Goal: Transaction & Acquisition: Purchase product/service

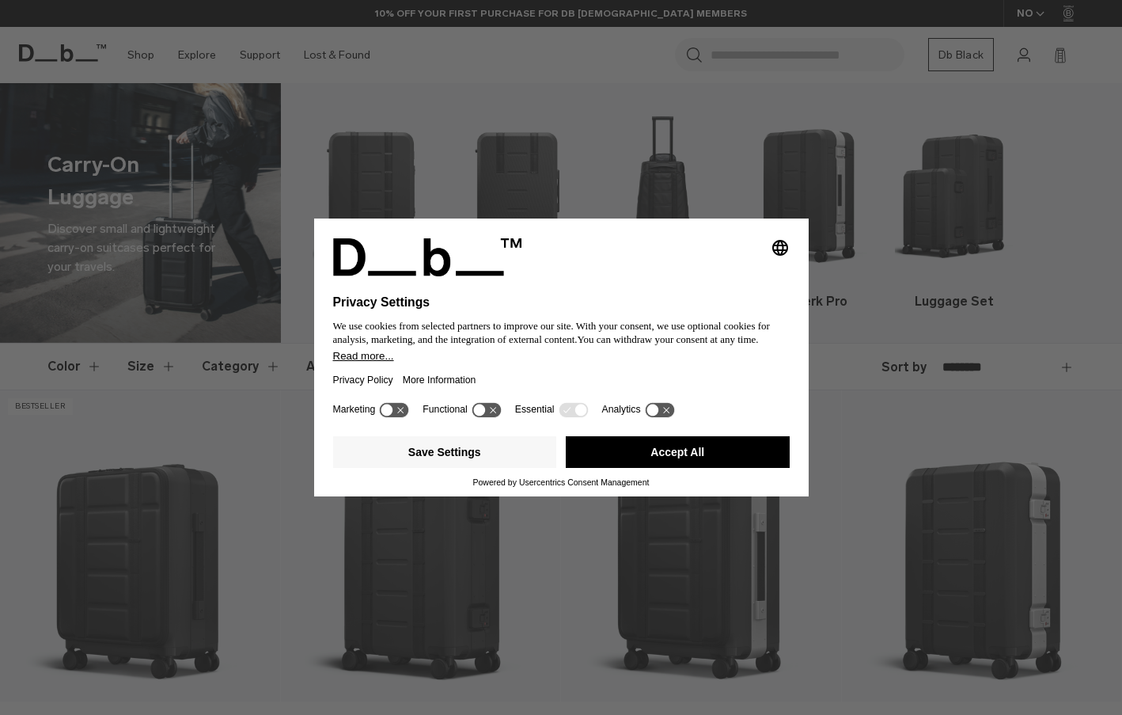
click at [732, 450] on button "Accept All" at bounding box center [678, 452] width 224 height 32
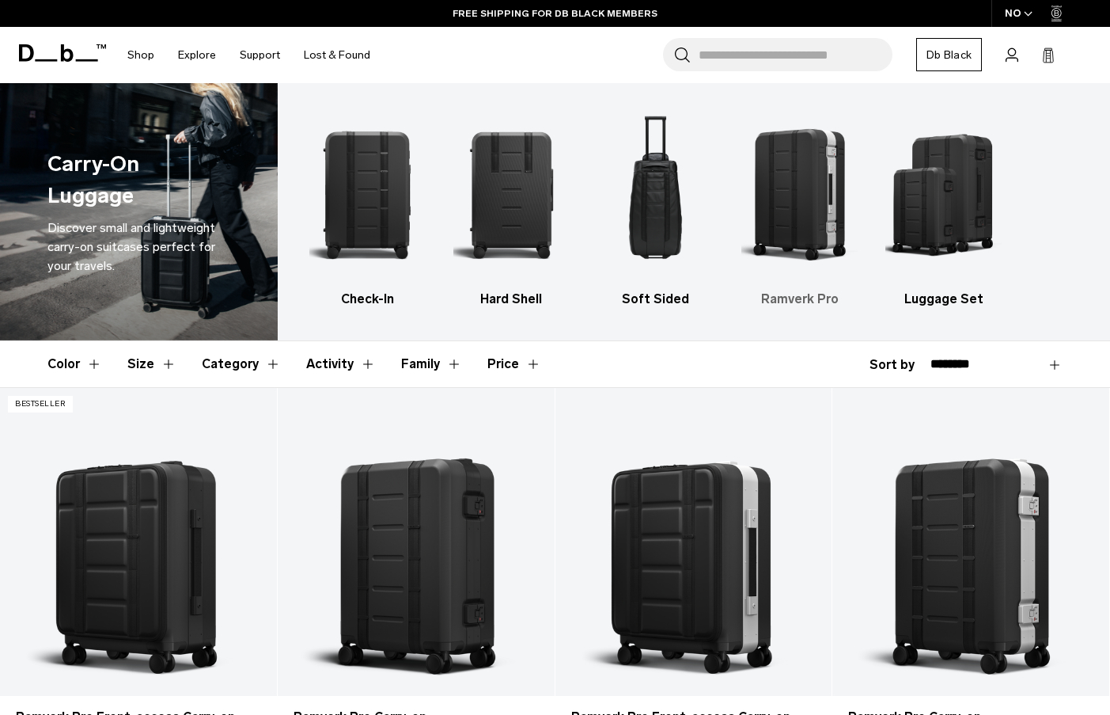
click at [783, 226] on img "4 / 5" at bounding box center [799, 194] width 116 height 175
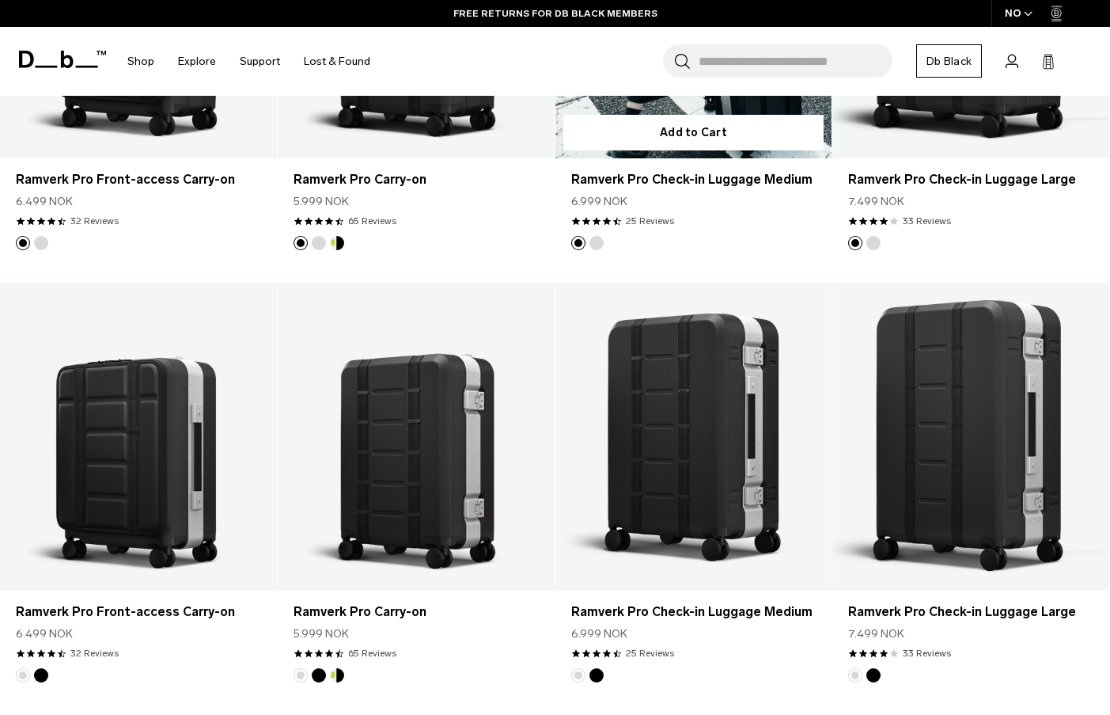
scroll to position [712, 0]
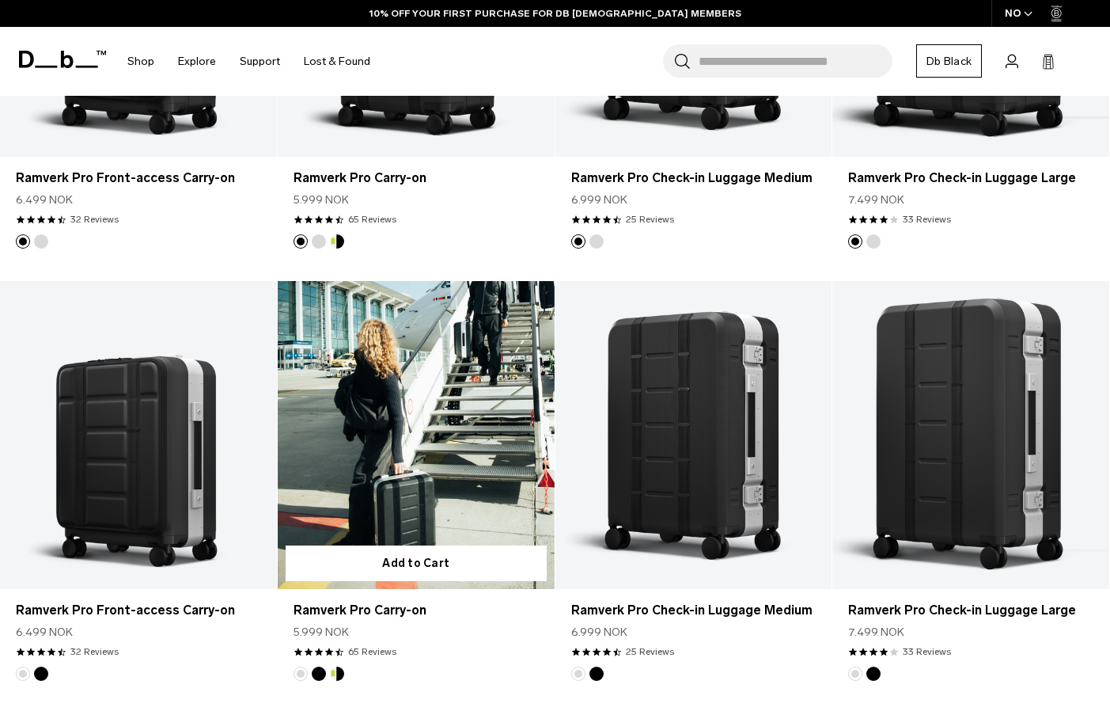
click at [503, 488] on link "Ramverk Pro Carry-on" at bounding box center [416, 435] width 277 height 308
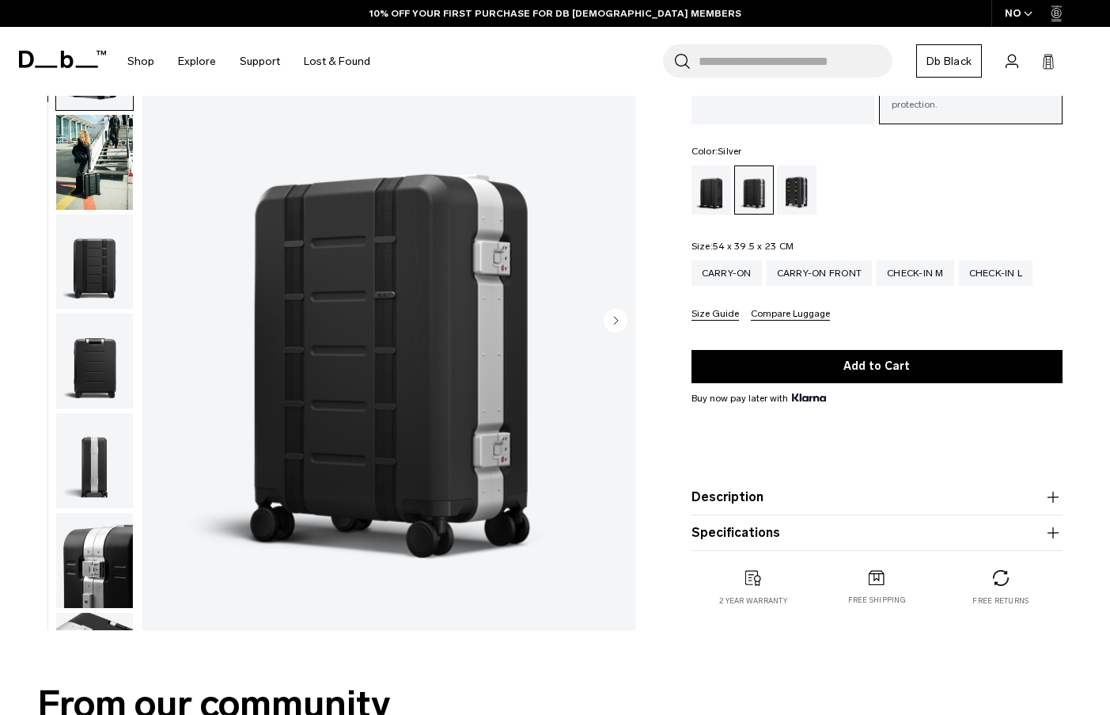
scroll to position [158, 0]
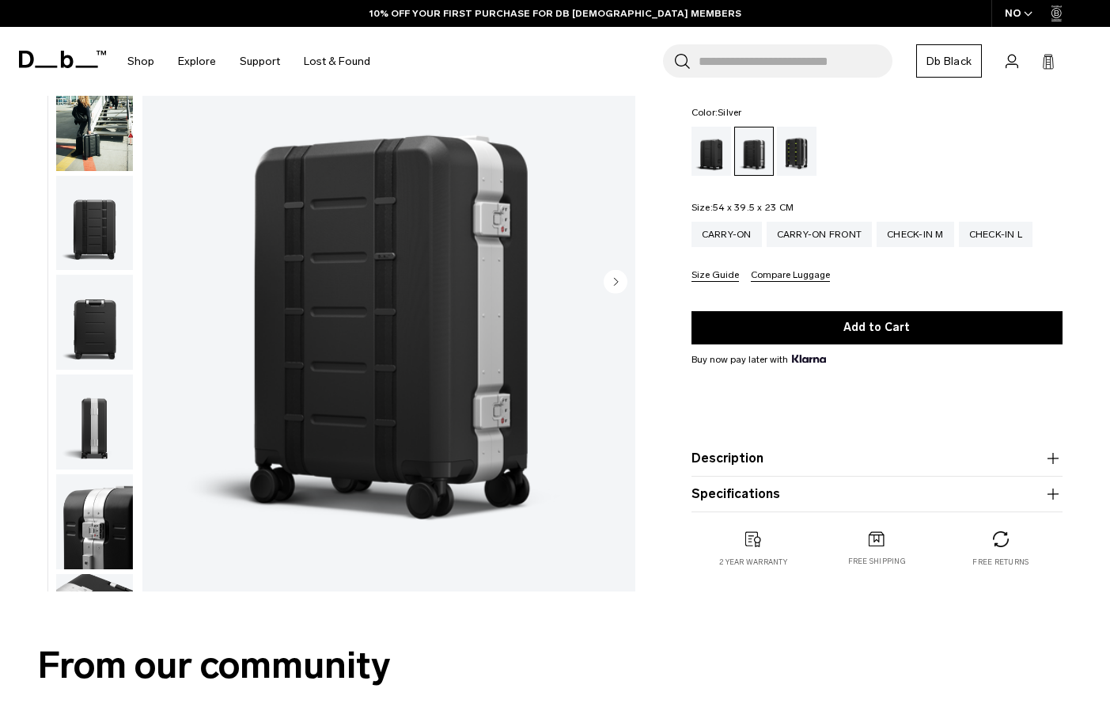
click at [606, 282] on circle "Next slide" at bounding box center [616, 281] width 24 height 24
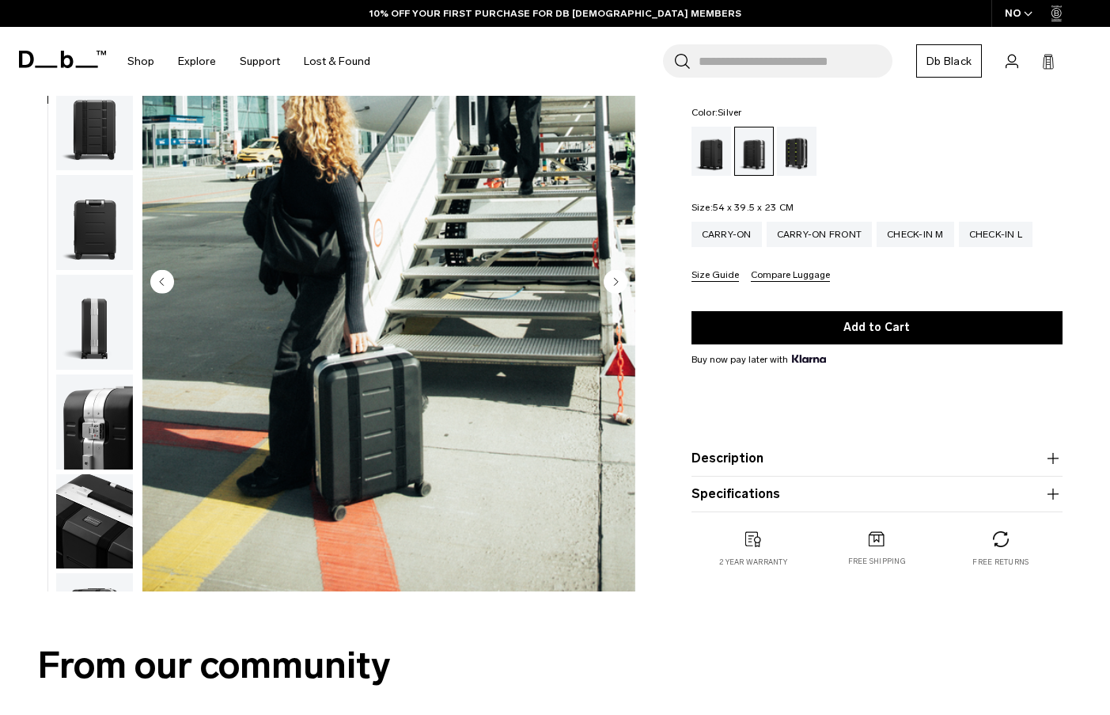
click at [606, 282] on circle "Next slide" at bounding box center [616, 281] width 24 height 24
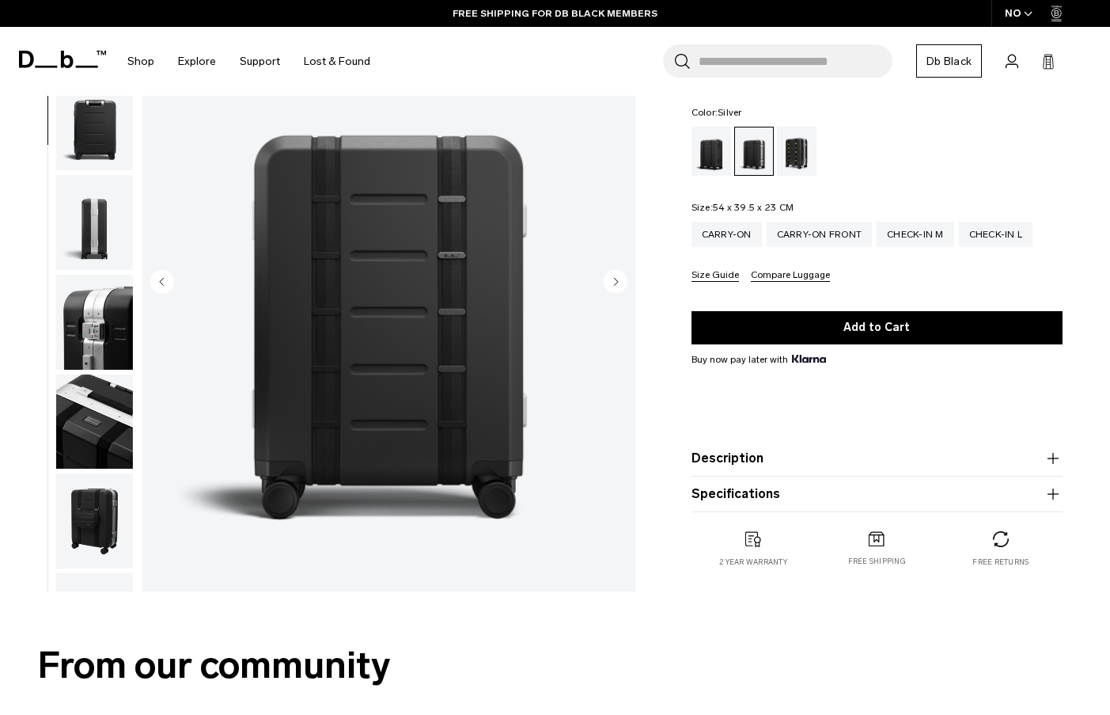
click at [606, 282] on circle "Next slide" at bounding box center [616, 281] width 24 height 24
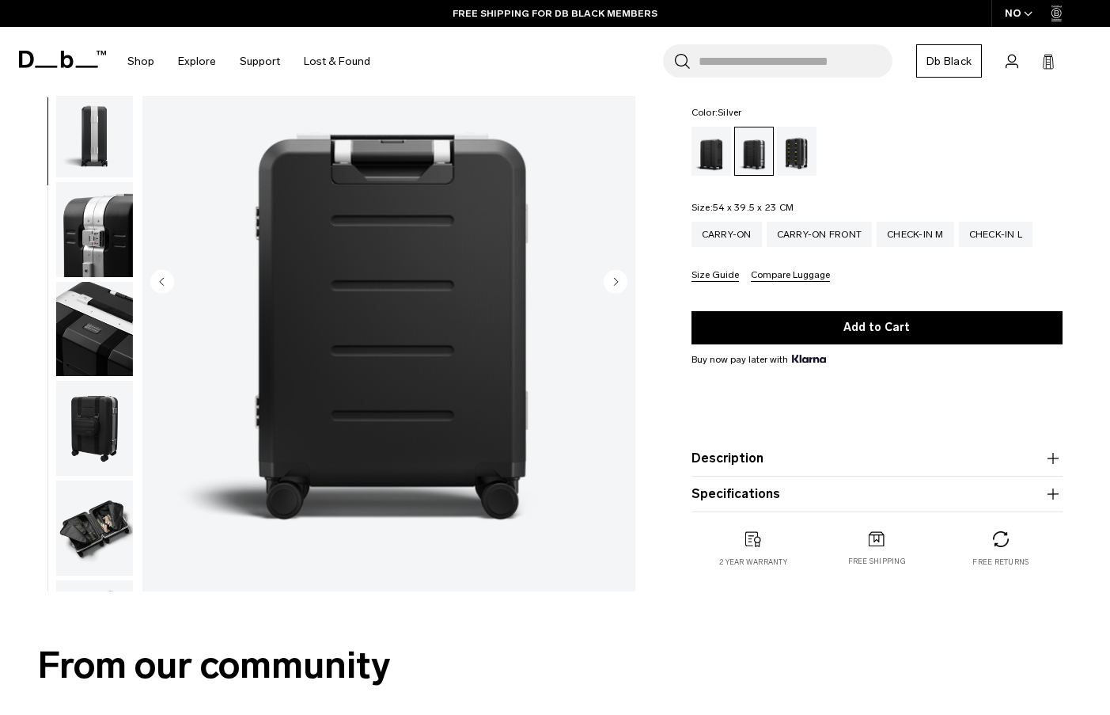
scroll to position [298, 0]
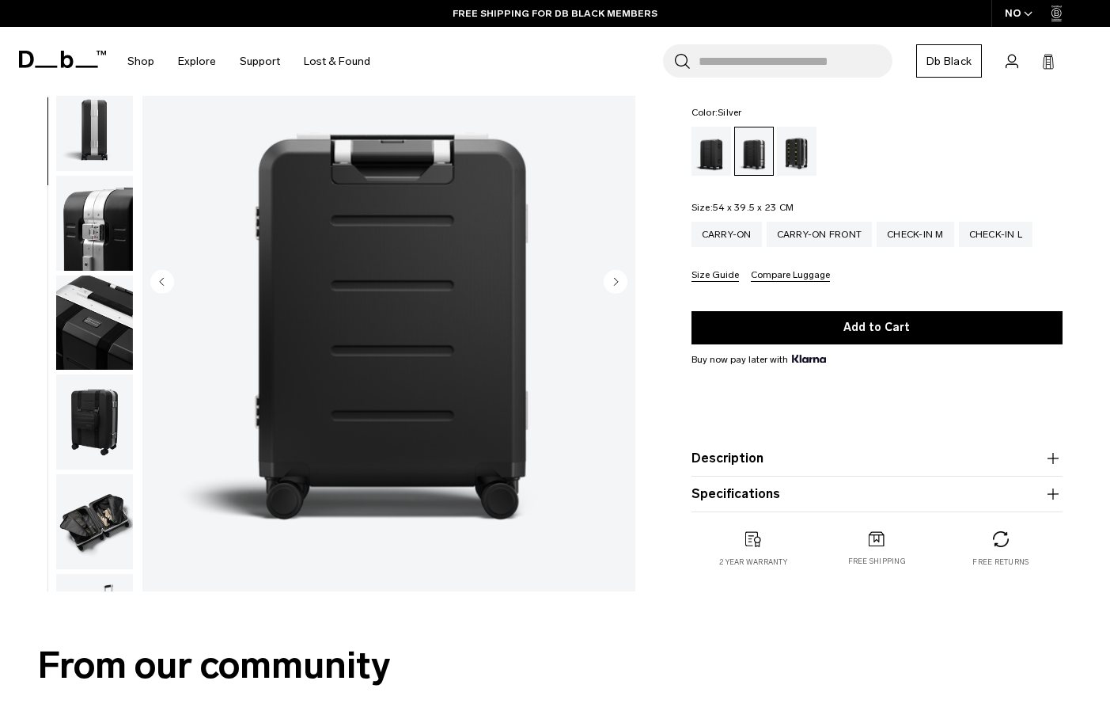
click at [613, 275] on circle "Next slide" at bounding box center [616, 281] width 24 height 24
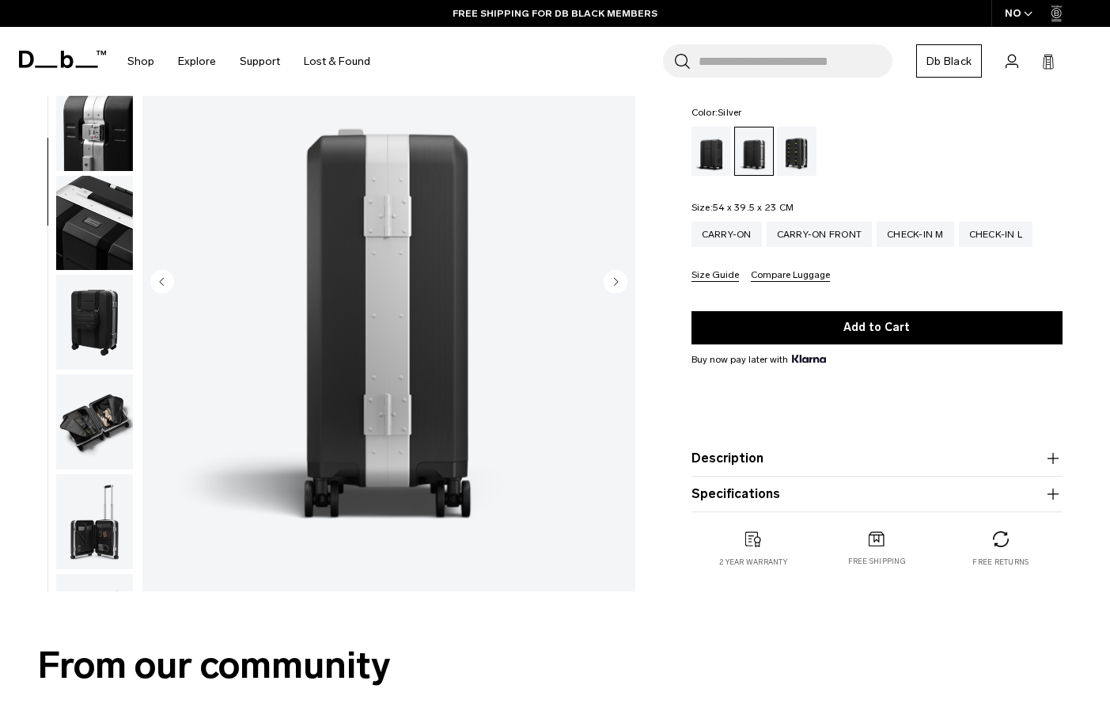
click at [613, 275] on circle "Next slide" at bounding box center [616, 281] width 24 height 24
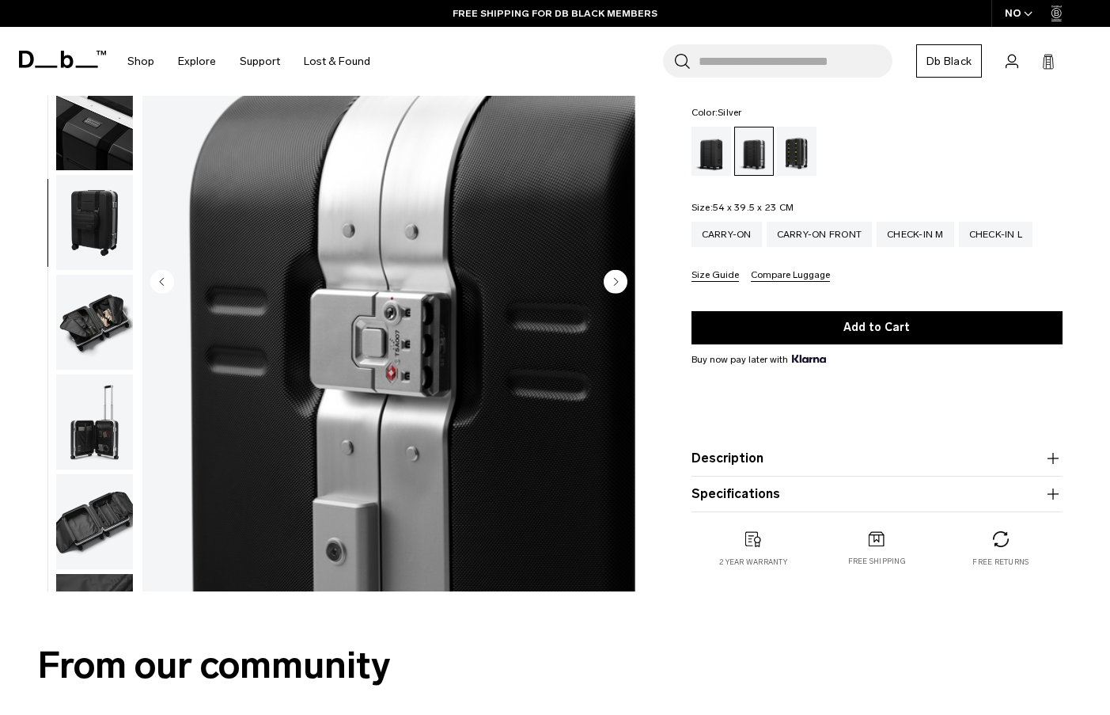
click at [613, 275] on circle "Next slide" at bounding box center [616, 281] width 24 height 24
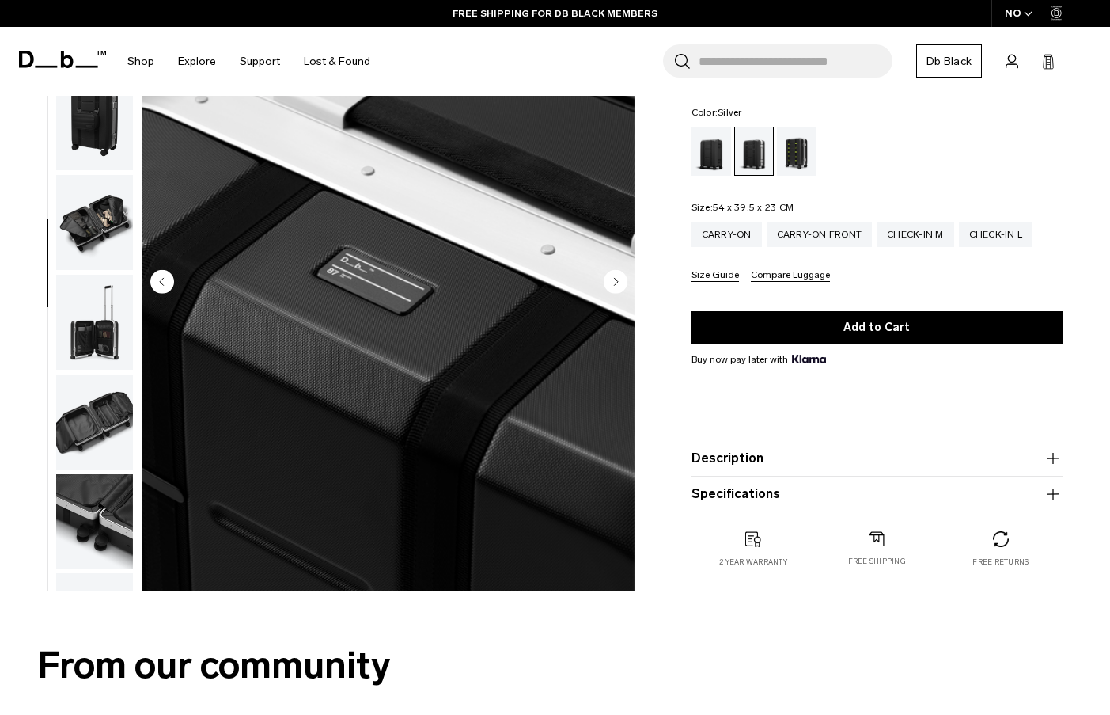
click at [613, 275] on circle "Next slide" at bounding box center [616, 281] width 24 height 24
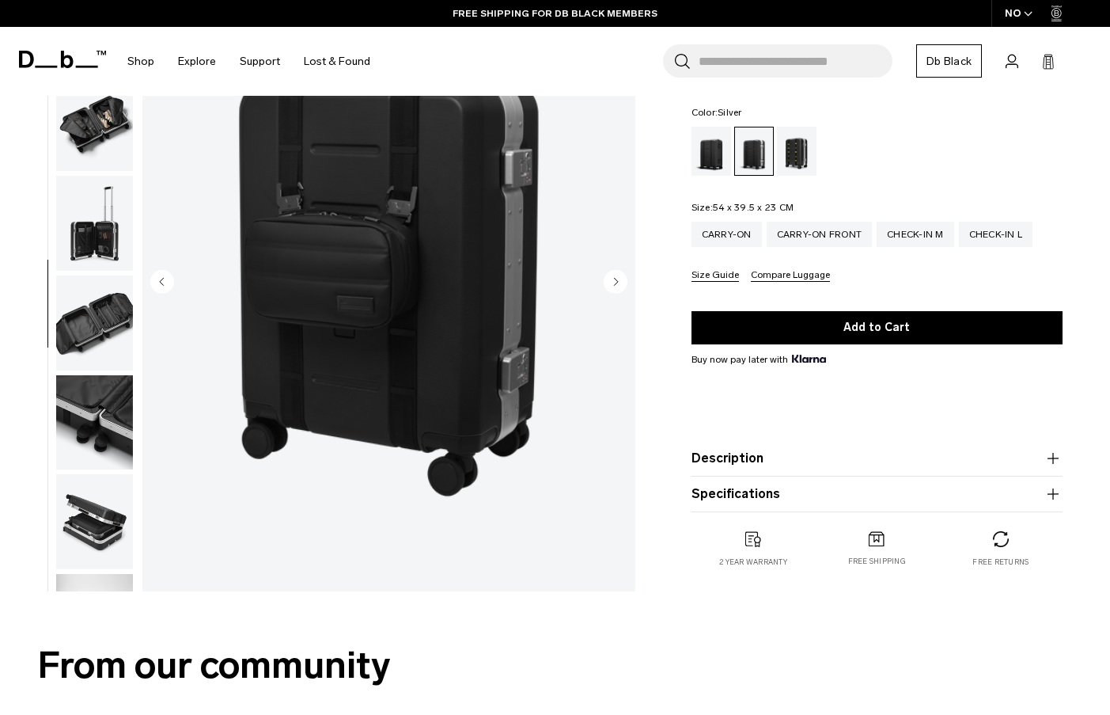
click at [613, 275] on circle "Next slide" at bounding box center [616, 281] width 24 height 24
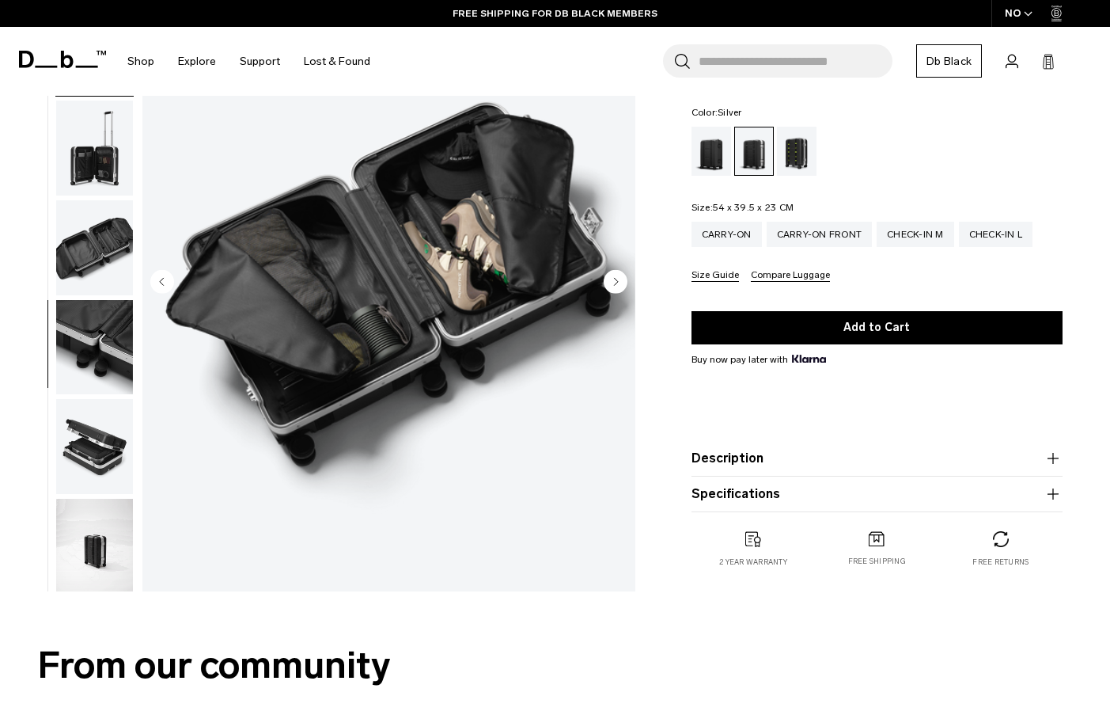
scroll to position [775, 0]
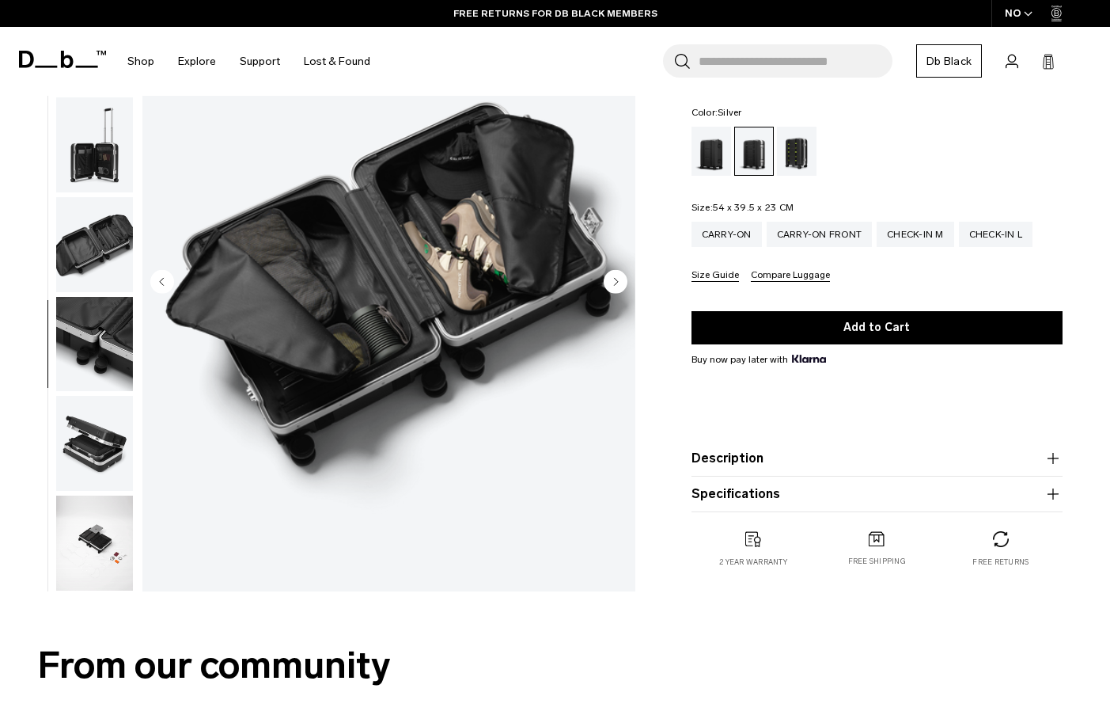
click at [613, 275] on circle "Next slide" at bounding box center [616, 281] width 24 height 24
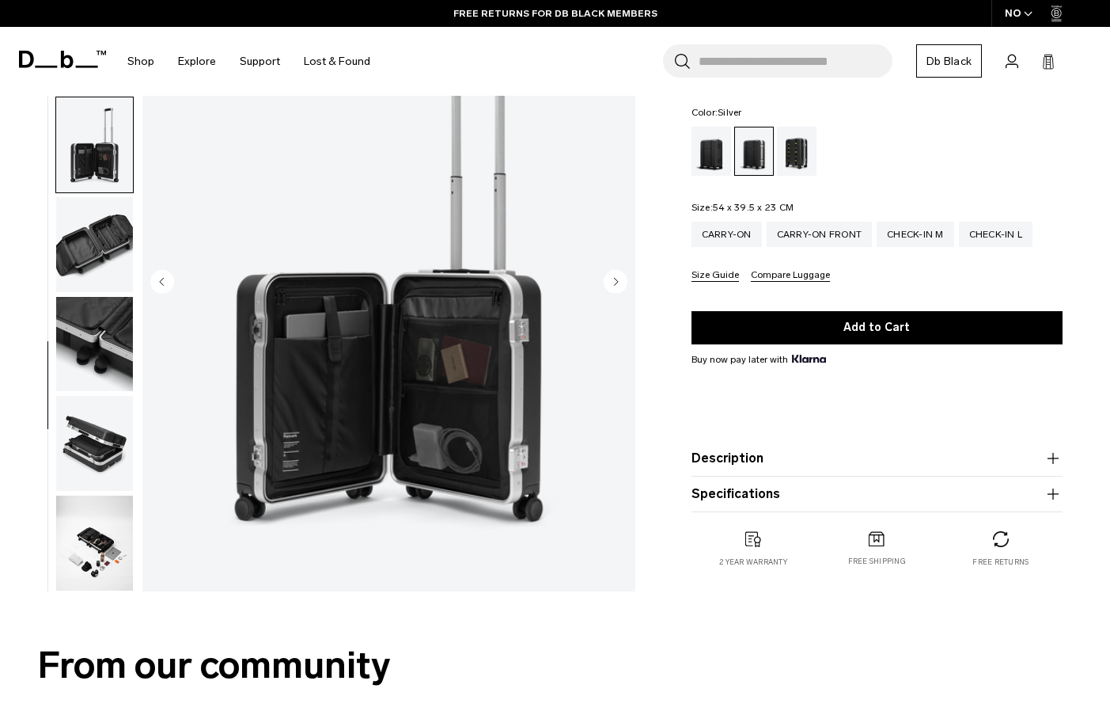
click at [613, 275] on circle "Next slide" at bounding box center [616, 281] width 24 height 24
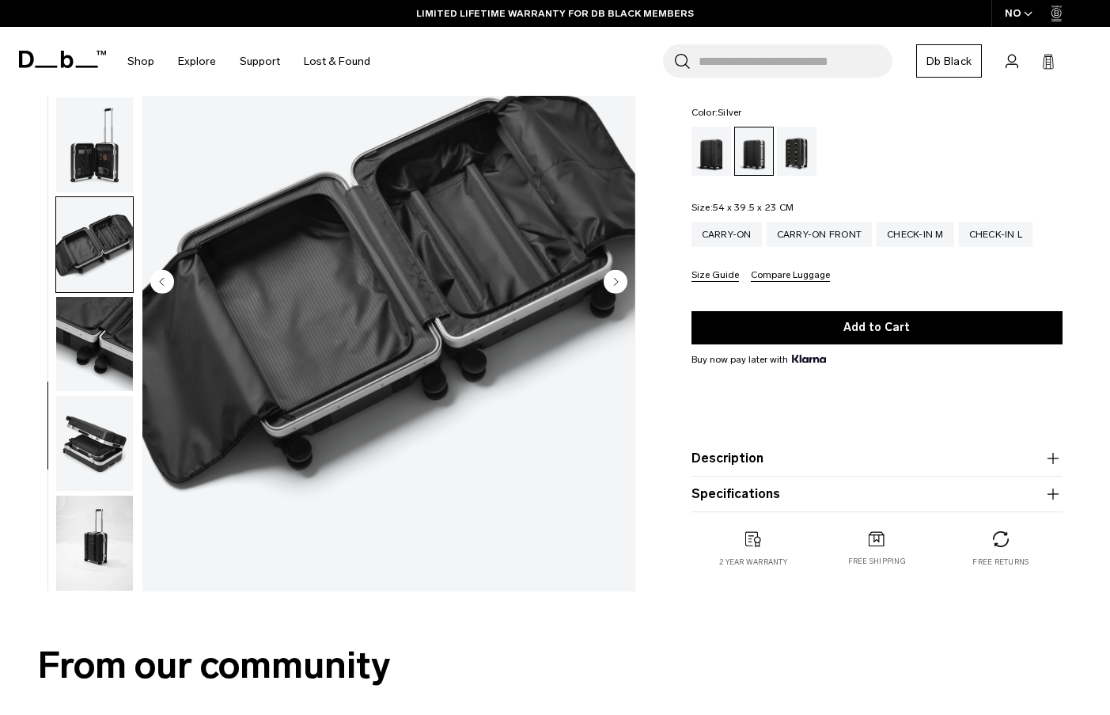
click at [613, 275] on circle "Next slide" at bounding box center [616, 281] width 24 height 24
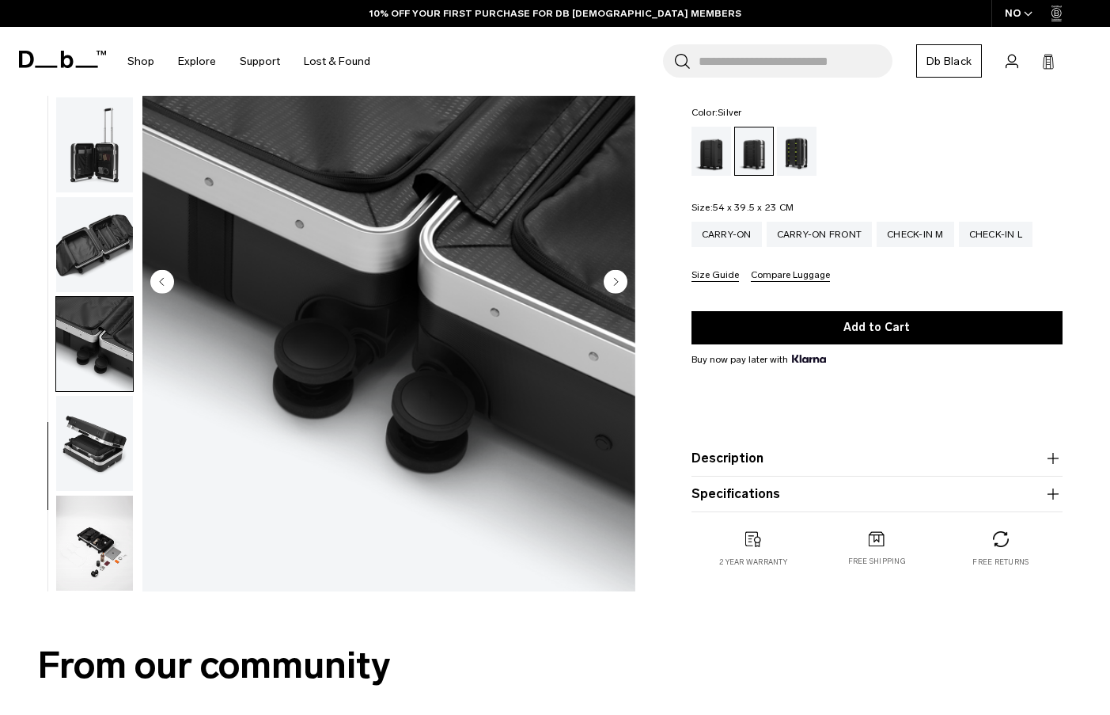
scroll to position [237, 0]
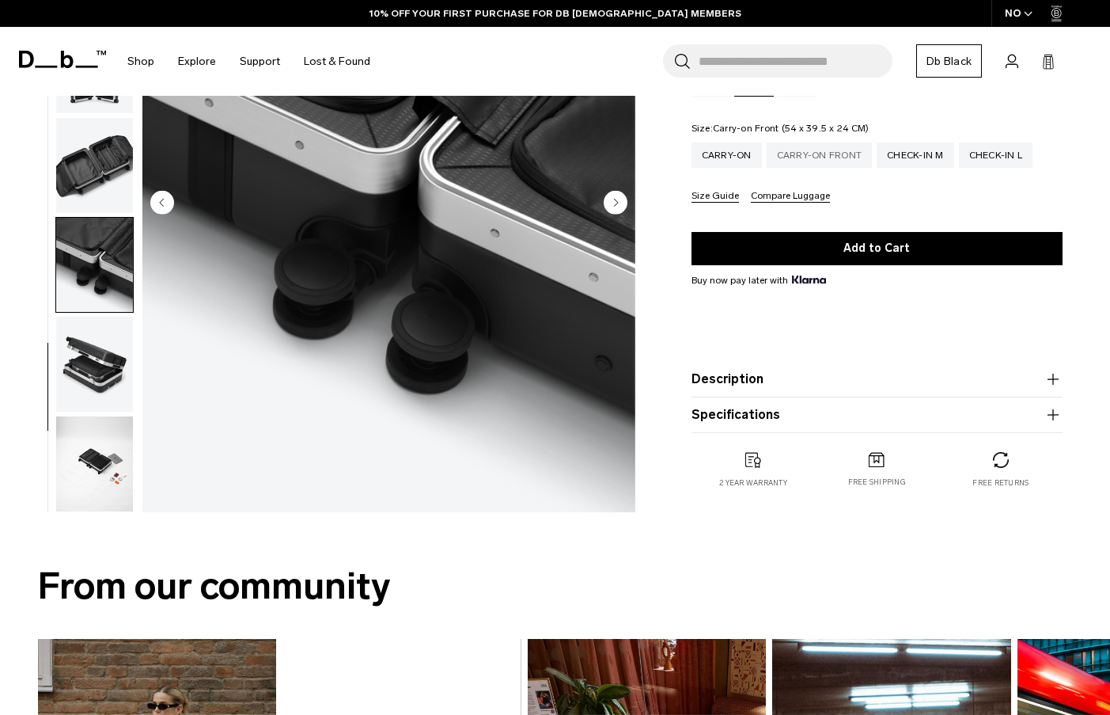
click at [822, 143] on div "Carry-on Front" at bounding box center [820, 154] width 106 height 25
